Goal: Find specific page/section: Find specific page/section

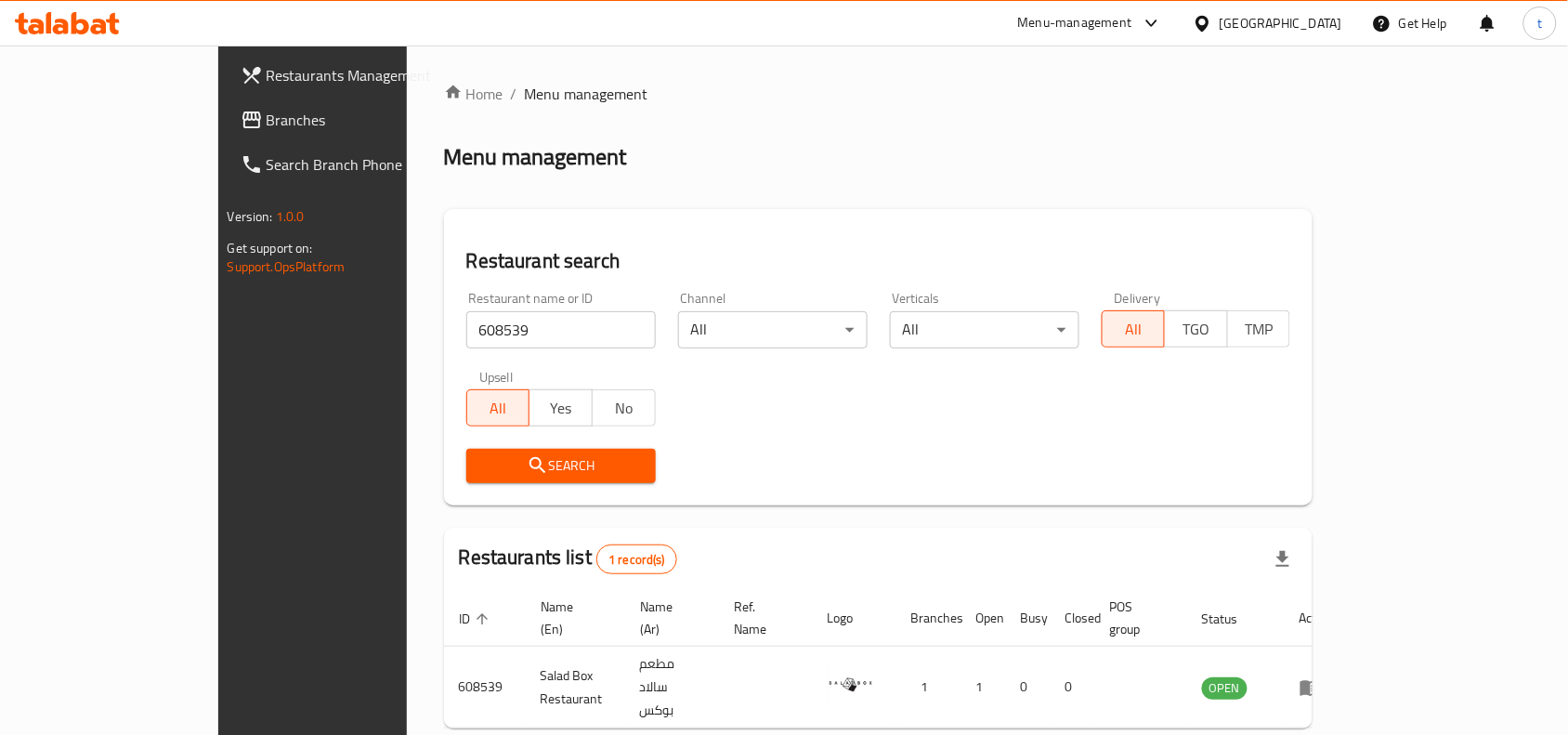
click at [1288, 29] on div "[GEOGRAPHIC_DATA]" at bounding box center [1281, 23] width 123 height 20
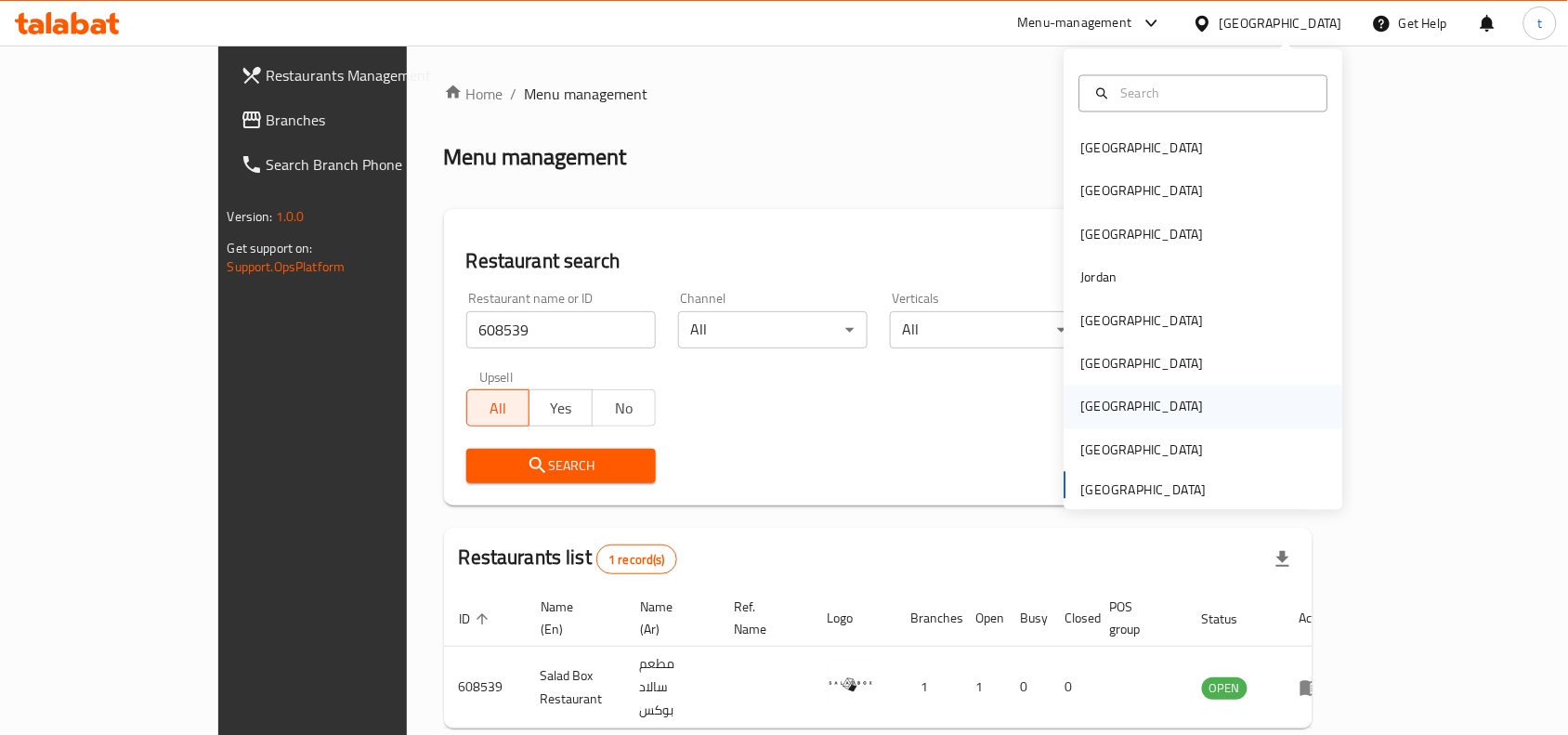
click at [1089, 409] on div "[GEOGRAPHIC_DATA]" at bounding box center [1142, 406] width 123 height 20
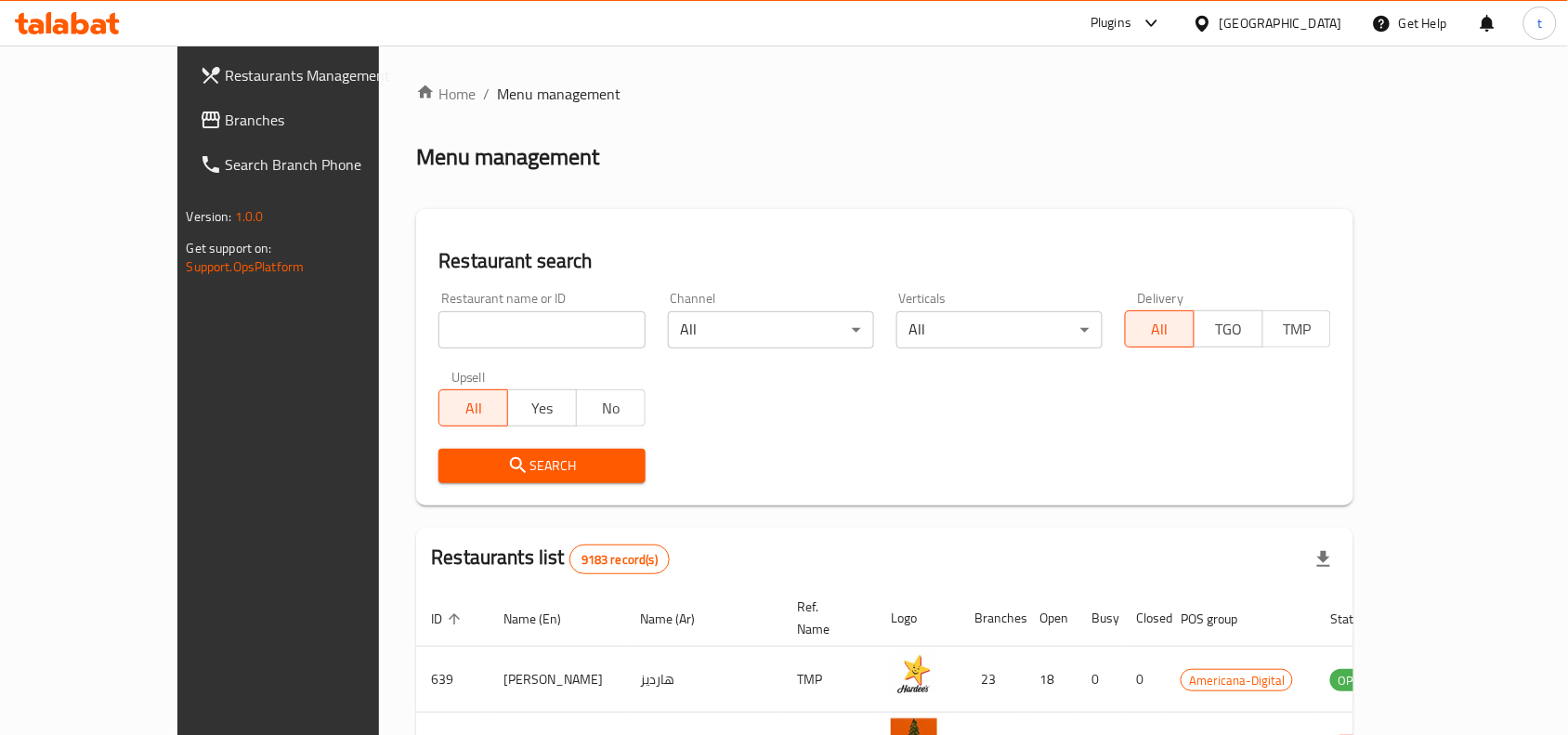
click at [184, 135] on link "Branches" at bounding box center [312, 120] width 255 height 45
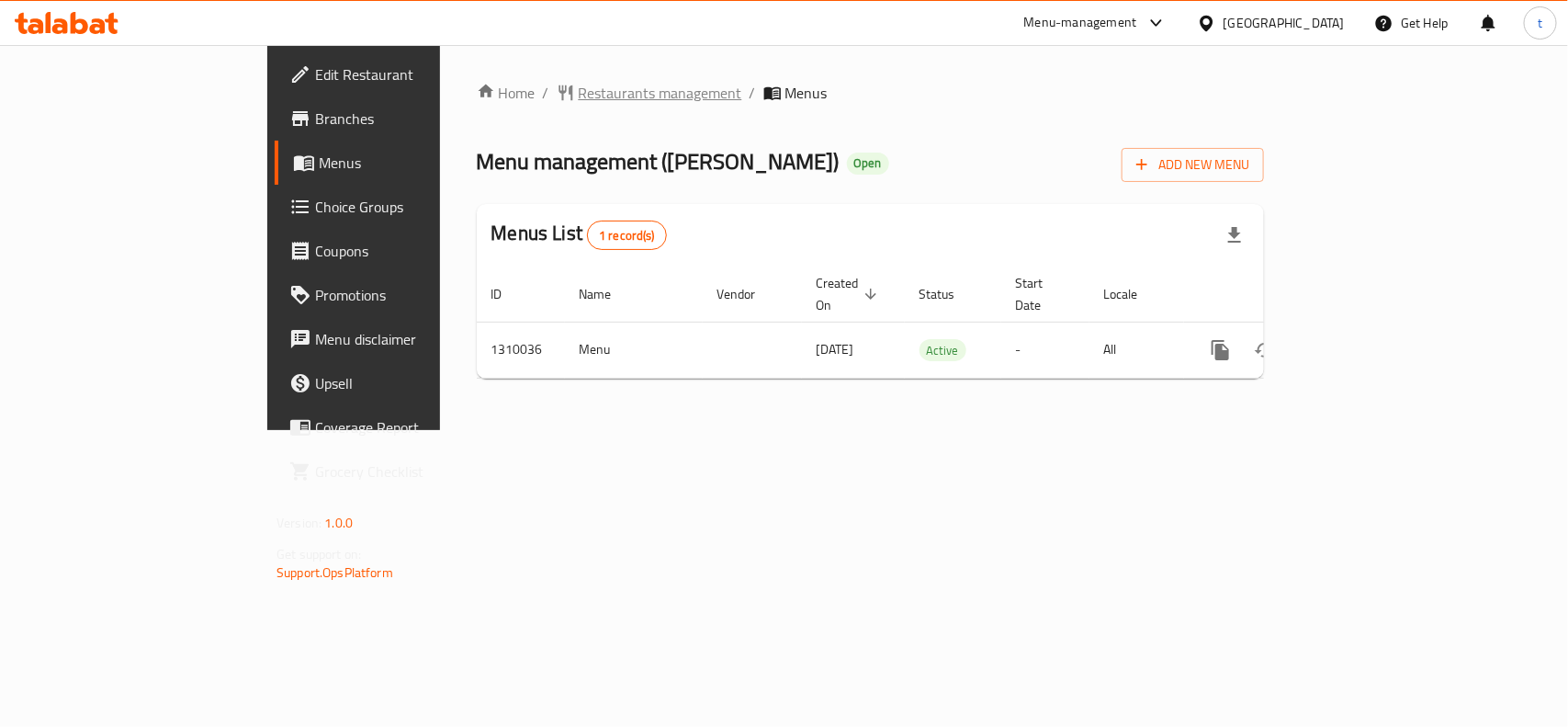
click at [578, 92] on span "Restaurants management" at bounding box center [660, 92] width 164 height 22
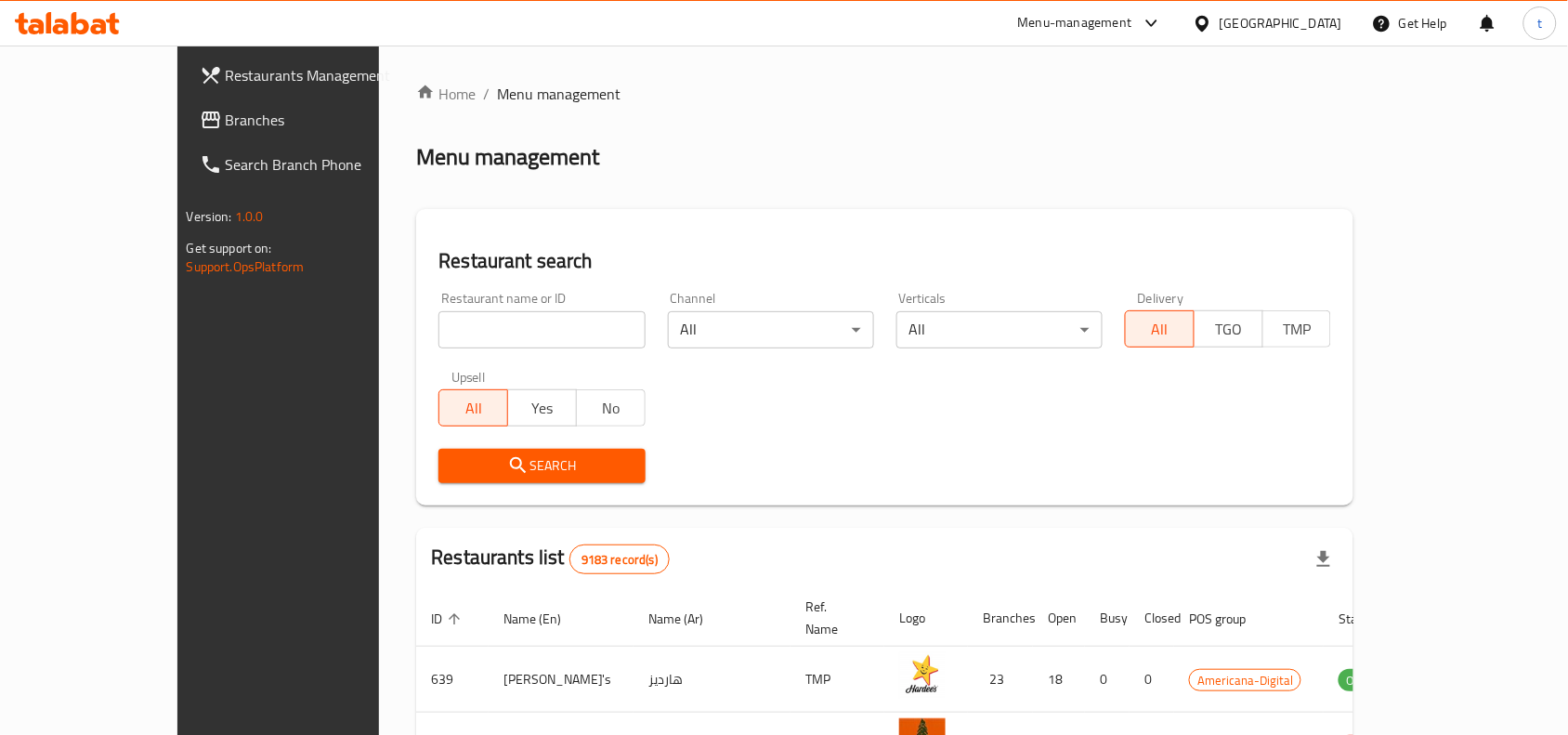
click at [451, 338] on input "search" at bounding box center [541, 329] width 206 height 37
paste input "705249"
type input "705249"
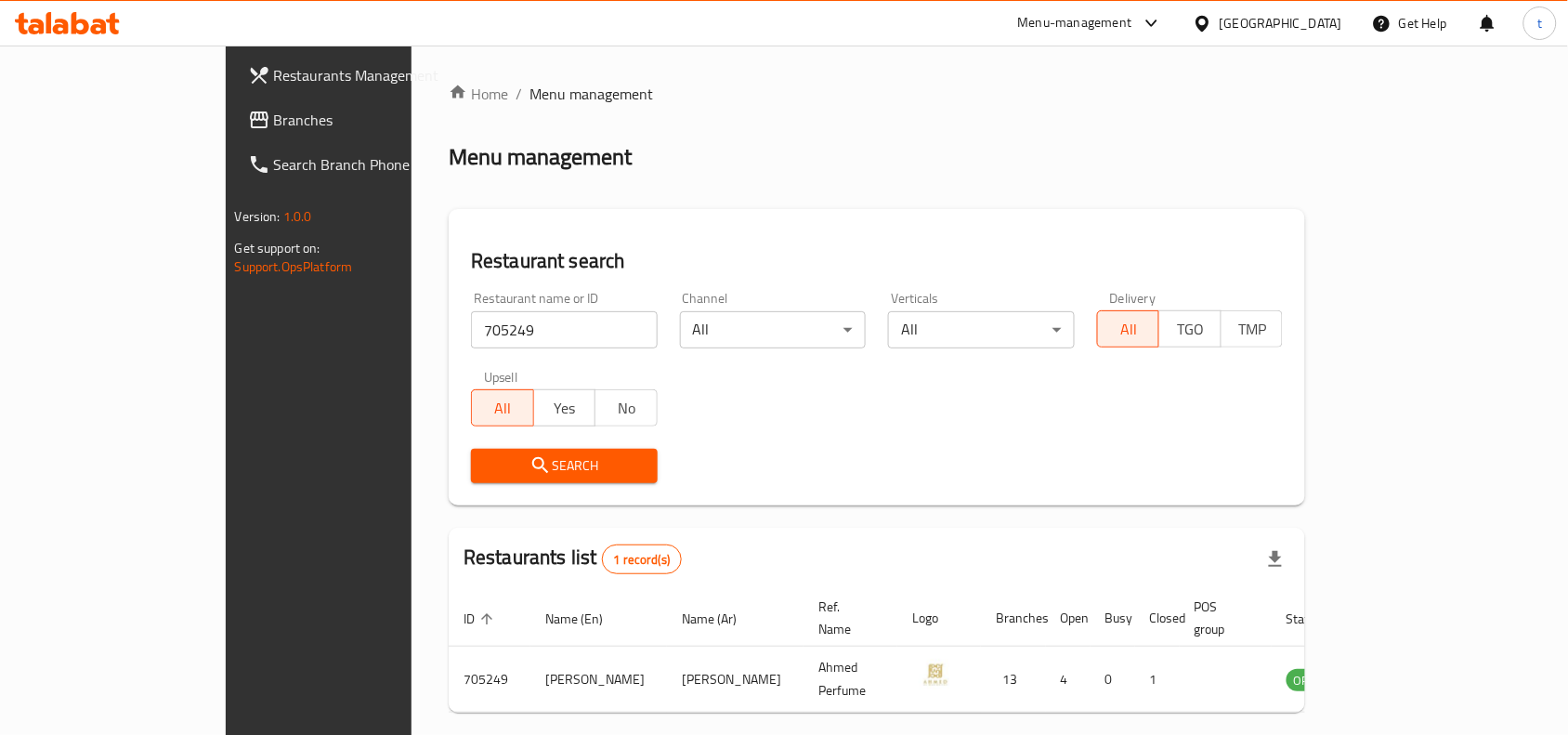
scroll to position [58, 0]
